Goal: Find contact information: Find contact information

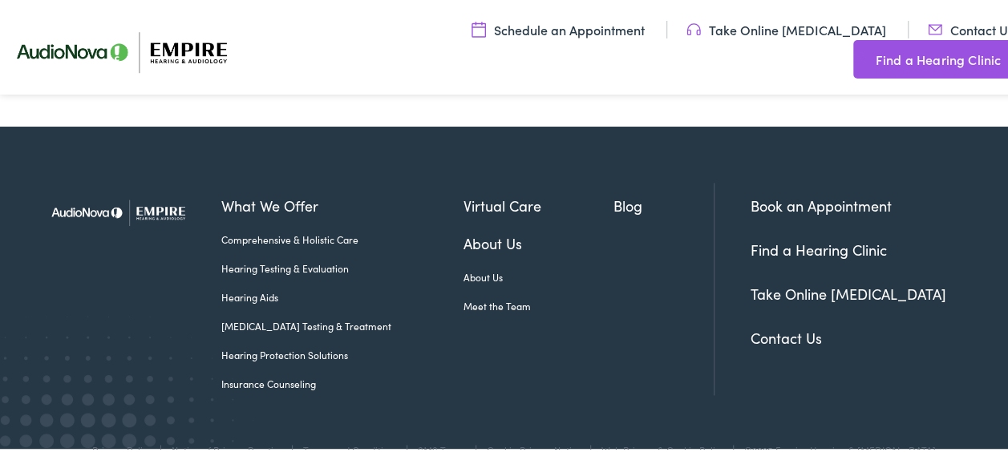
scroll to position [1033, 0]
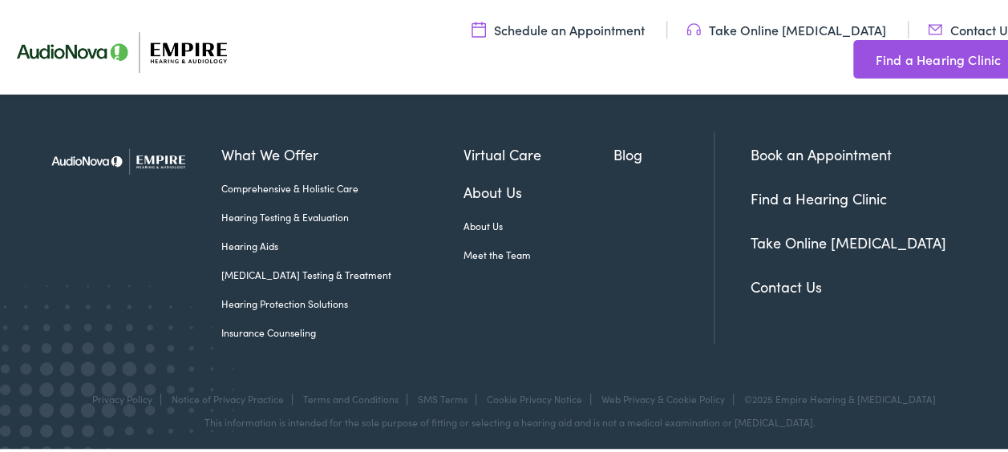
click at [768, 282] on link "Contact Us" at bounding box center [786, 284] width 71 height 20
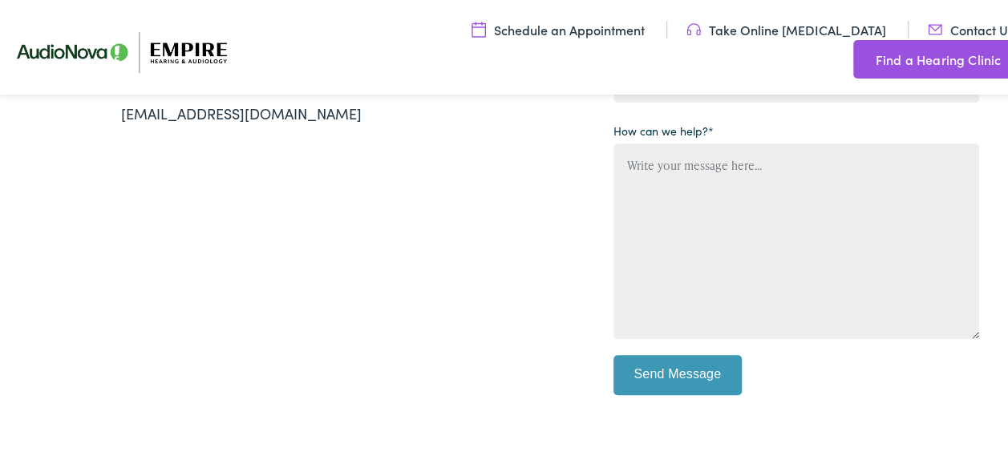
scroll to position [321, 0]
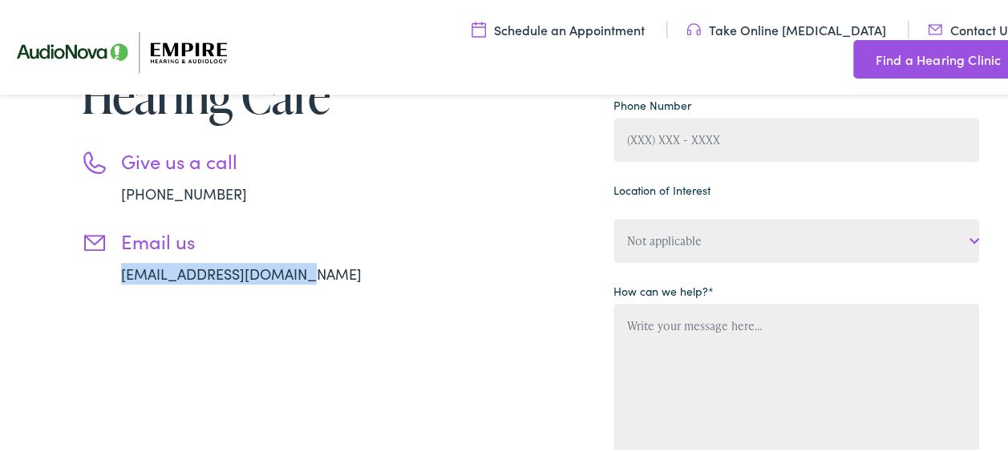
drag, startPoint x: 303, startPoint y: 273, endPoint x: 120, endPoint y: 279, distance: 182.9
click at [120, 279] on li "Email us [EMAIL_ADDRESS][DOMAIN_NAME]" at bounding box center [245, 255] width 329 height 55
copy link "[EMAIL_ADDRESS][DOMAIN_NAME]"
